Goal: Check status: Check status

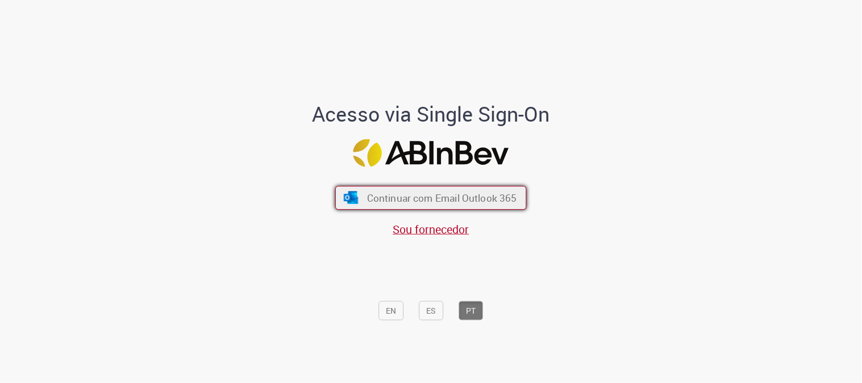
click at [434, 196] on span "Continuar com Email Outlook 365" at bounding box center [442, 197] width 150 height 13
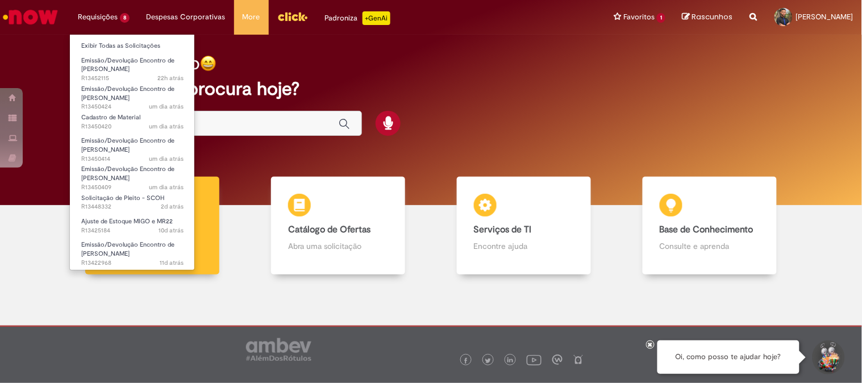
click at [94, 9] on li "Requisições 8 Exibir Todas as Solicitações Emissão/Devolução Encontro de Contas…" at bounding box center [103, 17] width 69 height 34
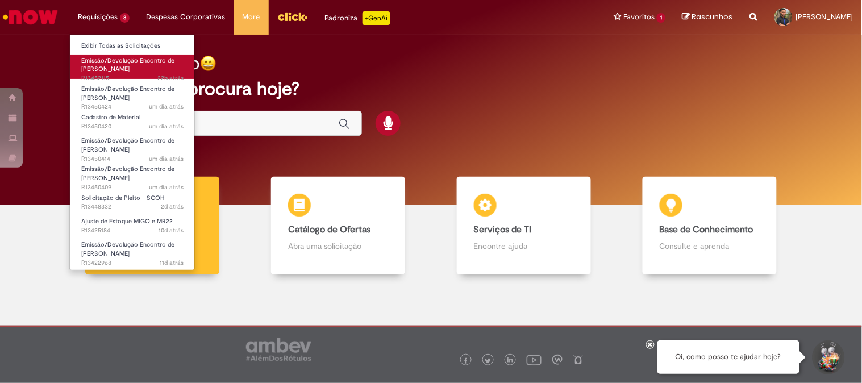
click at [122, 65] on span "Emissão/Devolução Encontro de Contas Fornecedor" at bounding box center [127, 65] width 93 height 18
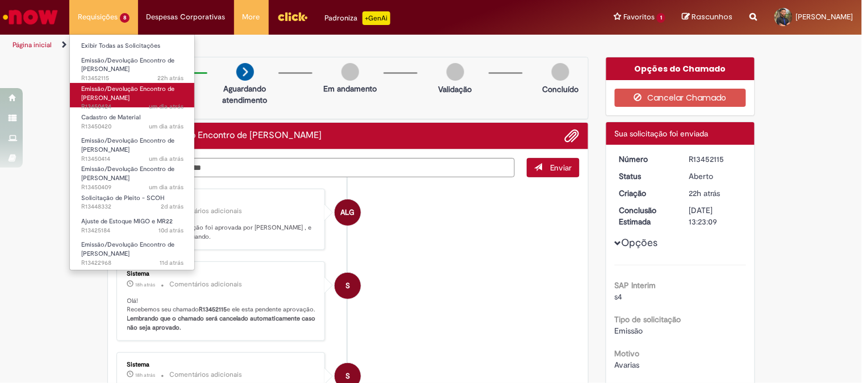
click at [139, 93] on link "Emissão/Devolução Encontro de Contas Fornecedor um dia atrás um dia atrás R1345…" at bounding box center [132, 95] width 125 height 24
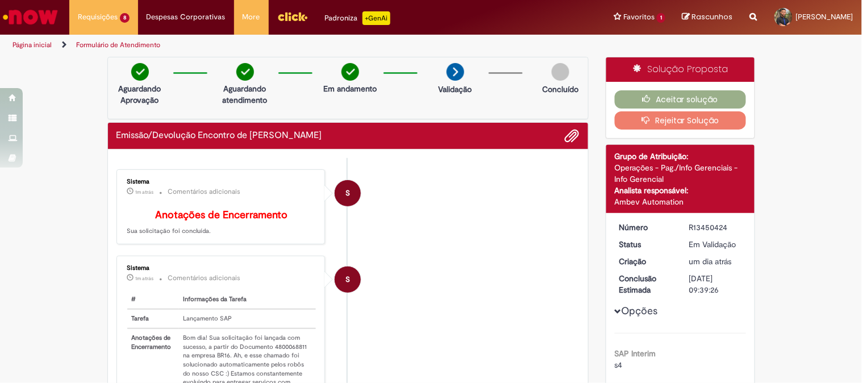
scroll to position [189, 0]
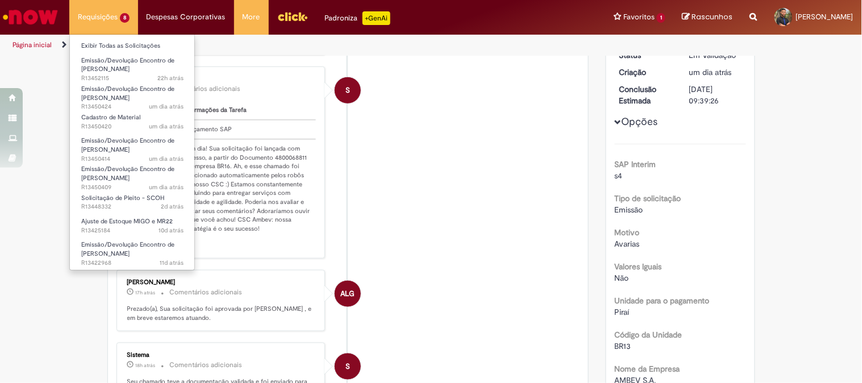
click at [109, 12] on li "Requisições 8 Exibir Todas as Solicitações Emissão/Devolução Encontro de Contas…" at bounding box center [103, 17] width 69 height 34
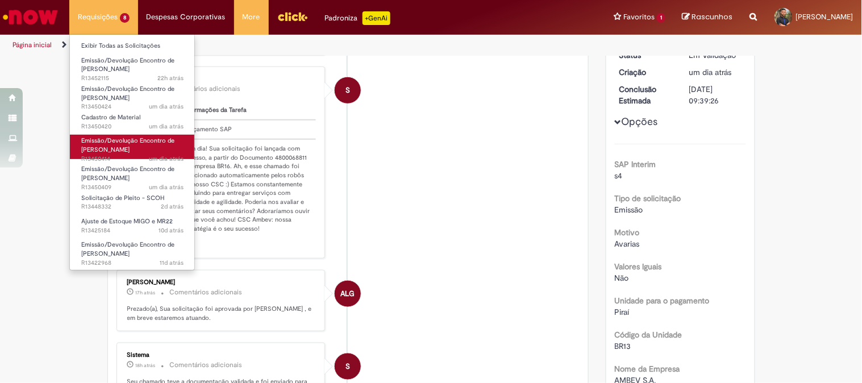
click at [126, 144] on span "Emissão/Devolução Encontro de Contas Fornecedor" at bounding box center [127, 145] width 93 height 18
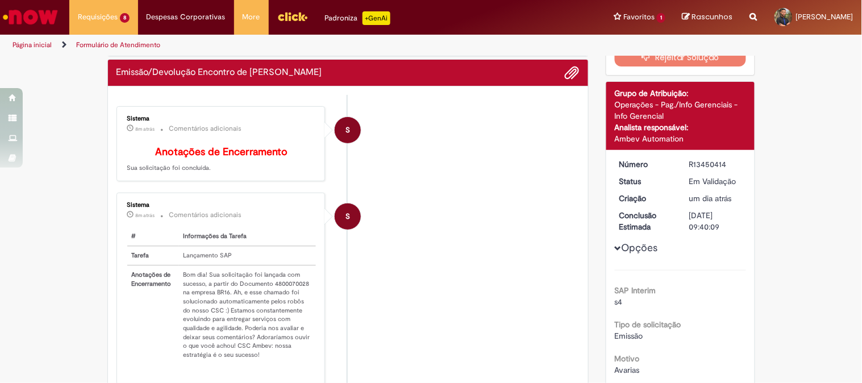
scroll to position [189, 0]
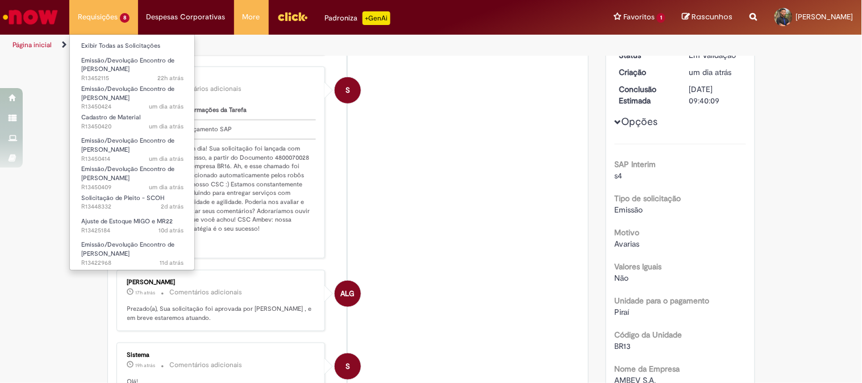
click at [106, 19] on li "Requisições 8 Exibir Todas as Solicitações Emissão/Devolução Encontro de Contas…" at bounding box center [103, 17] width 69 height 34
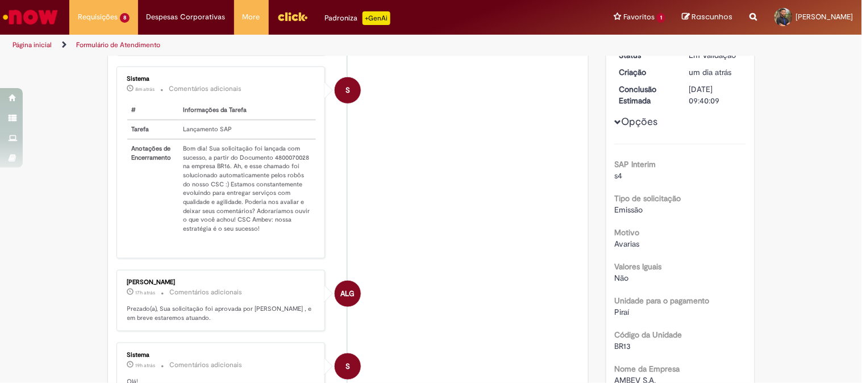
scroll to position [126, 0]
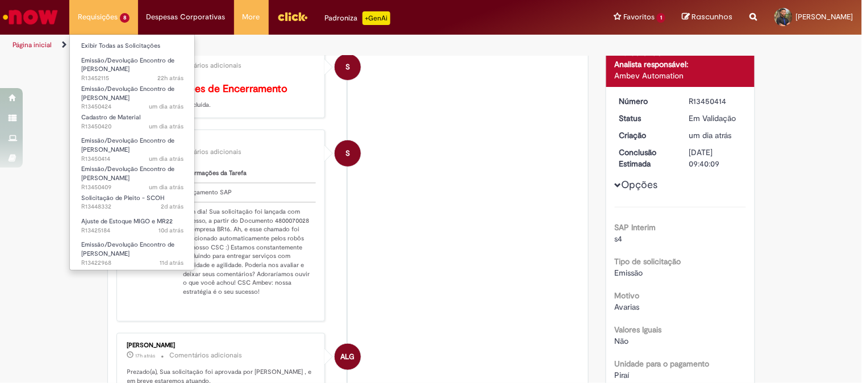
click at [95, 17] on li "Requisições 8 Exibir Todas as Solicitações Emissão/Devolução Encontro de Contas…" at bounding box center [103, 17] width 69 height 34
click at [139, 172] on span "Emissão/Devolução Encontro de Contas Fornecedor" at bounding box center [127, 174] width 93 height 18
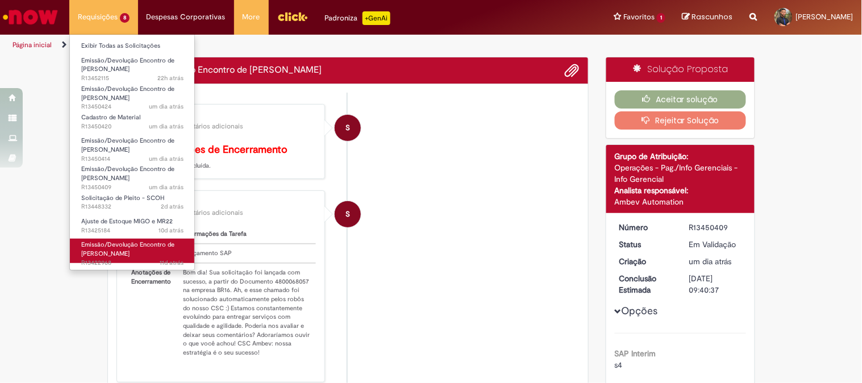
click at [118, 245] on span "Emissão/Devolução Encontro de Contas Fornecedor" at bounding box center [127, 249] width 93 height 18
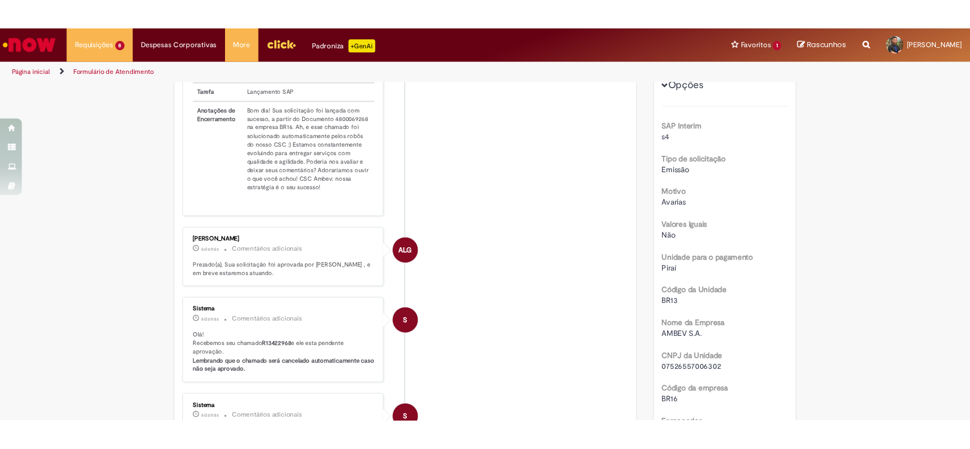
scroll to position [252, 0]
